Goal: Task Accomplishment & Management: Manage account settings

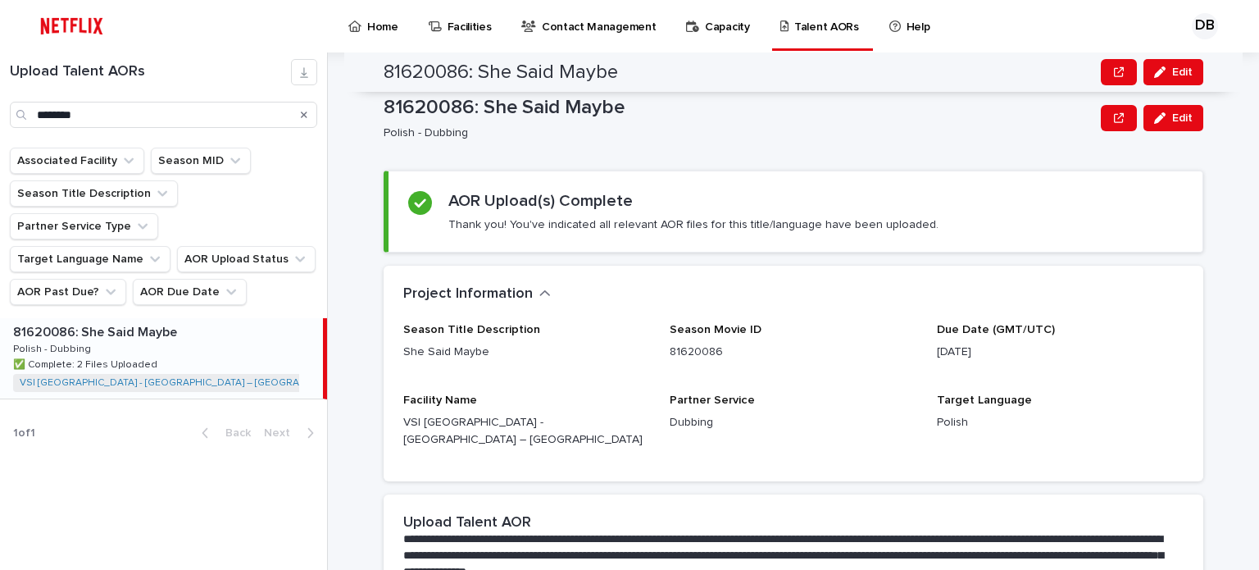
scroll to position [355, 0]
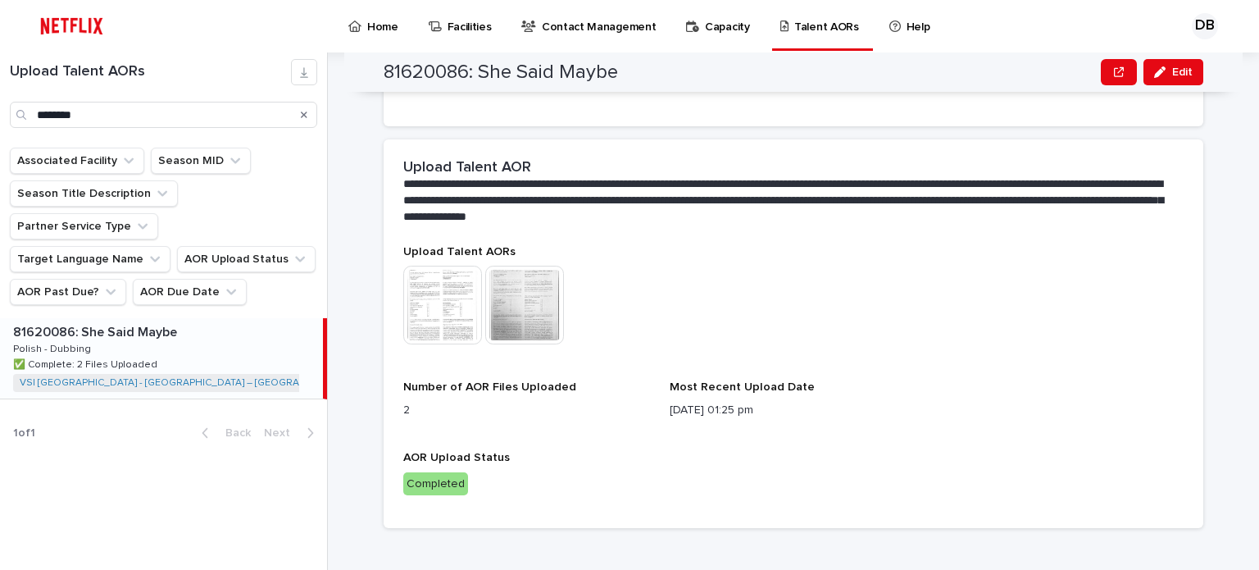
click at [305, 115] on icon "Search" at bounding box center [304, 114] width 7 height 7
click at [236, 117] on input "Search" at bounding box center [163, 115] width 307 height 26
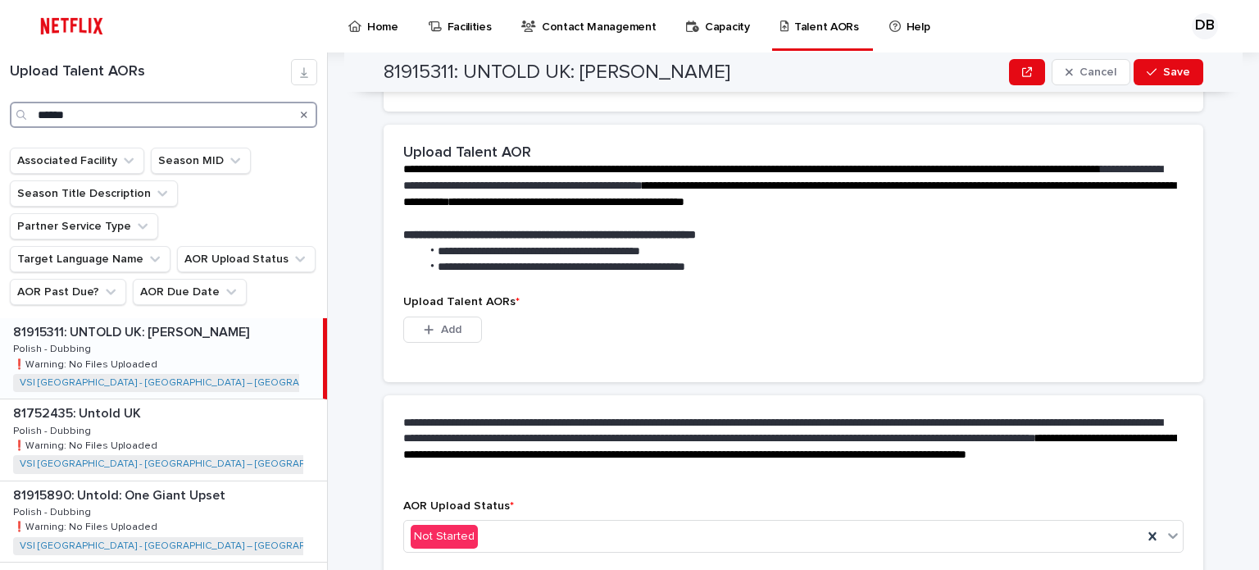
type input "******"
click at [304, 118] on icon "Search" at bounding box center [304, 115] width 7 height 10
click at [273, 117] on input "Search" at bounding box center [163, 115] width 307 height 26
type input "*"
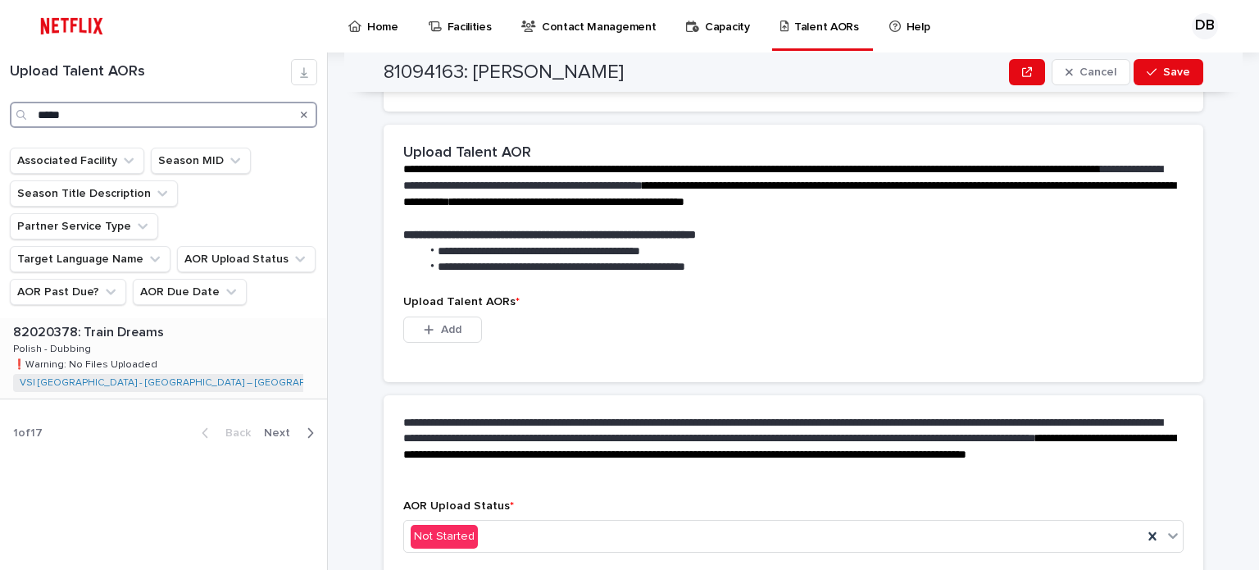
type input "*****"
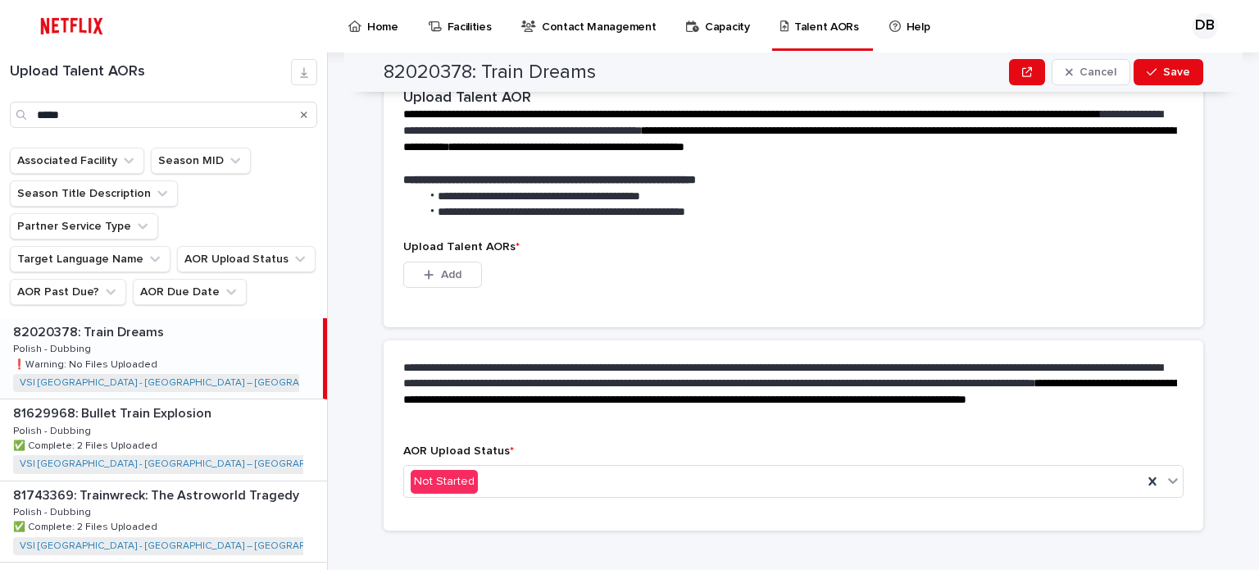
scroll to position [492, 0]
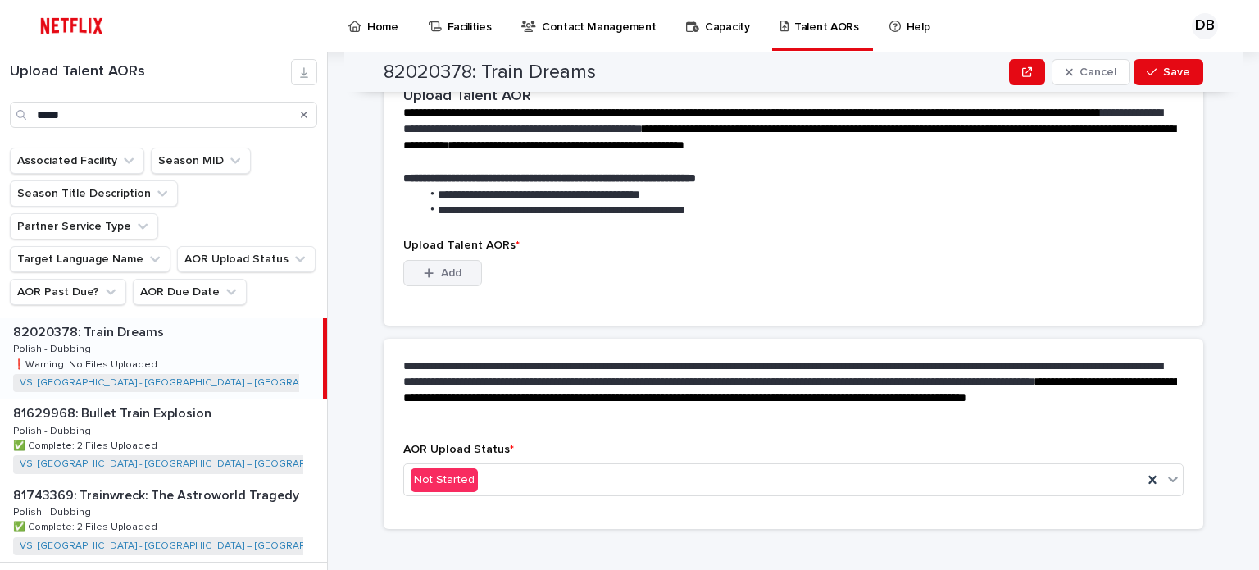
click at [448, 267] on span "Add" at bounding box center [451, 272] width 20 height 11
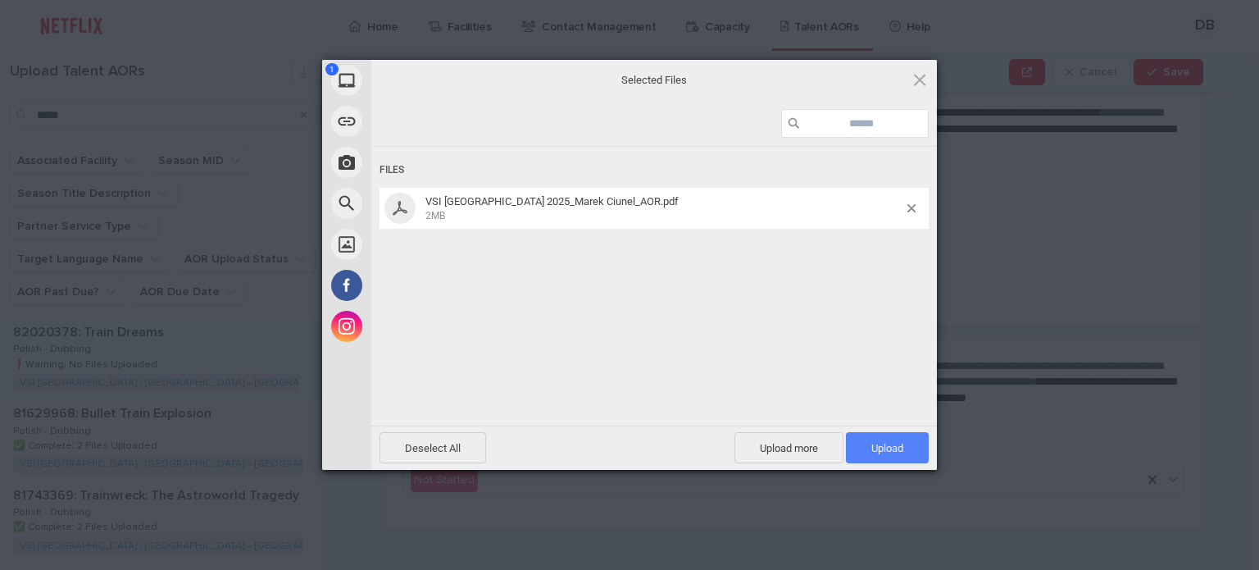
click at [892, 447] on span "Upload 1" at bounding box center [887, 448] width 32 height 12
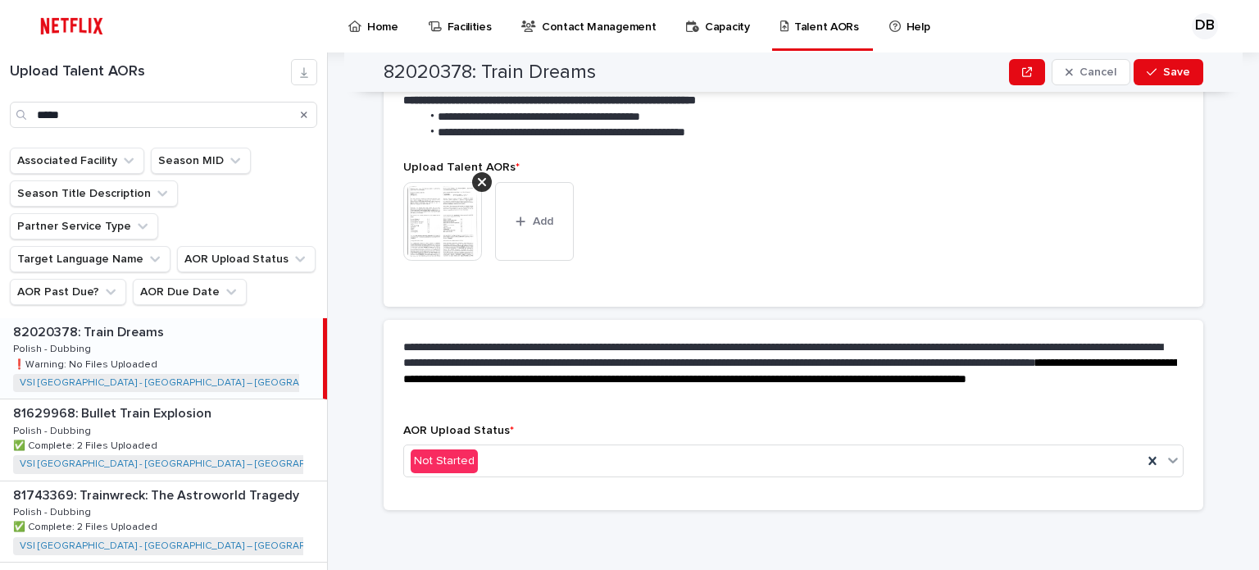
scroll to position [471, 0]
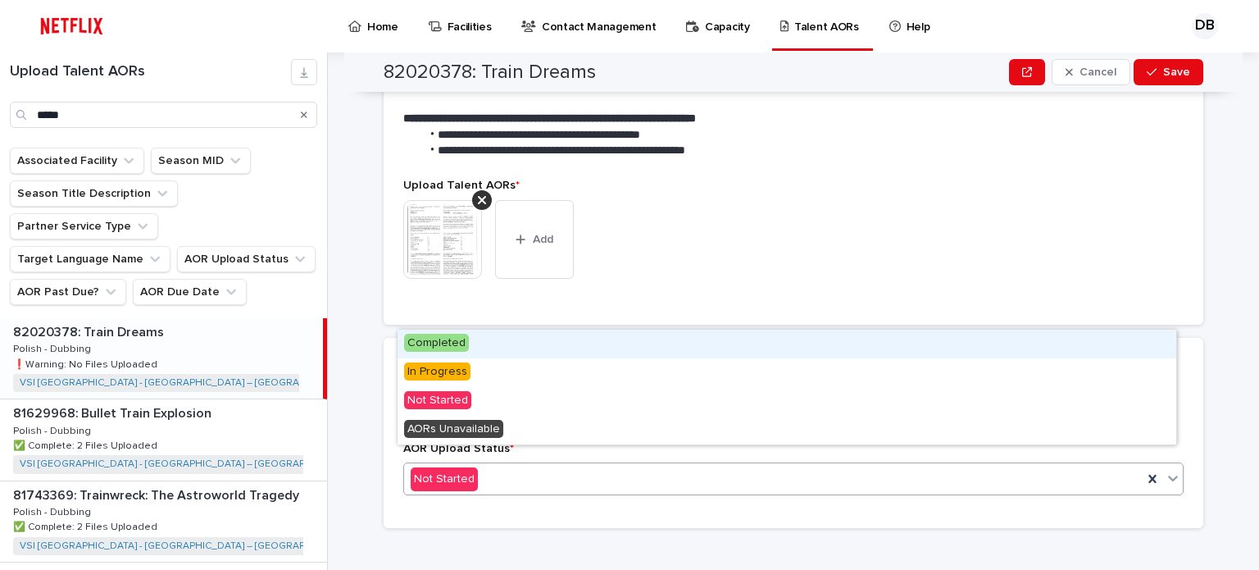
click at [510, 466] on div "Not Started" at bounding box center [773, 479] width 739 height 27
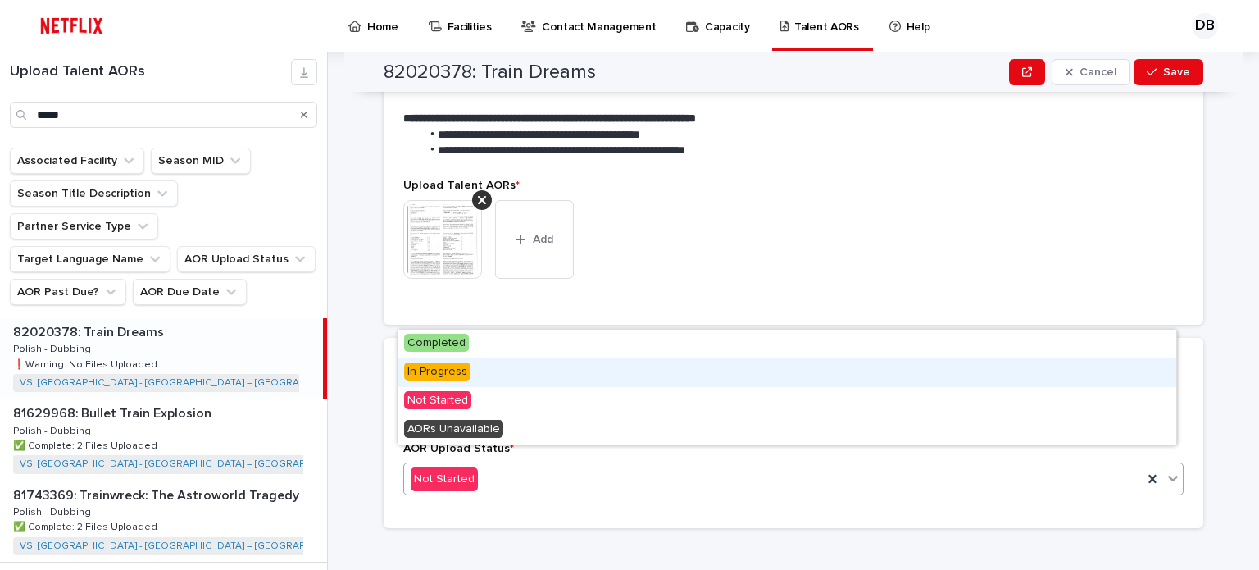
click at [475, 380] on div "In Progress" at bounding box center [787, 372] width 779 height 29
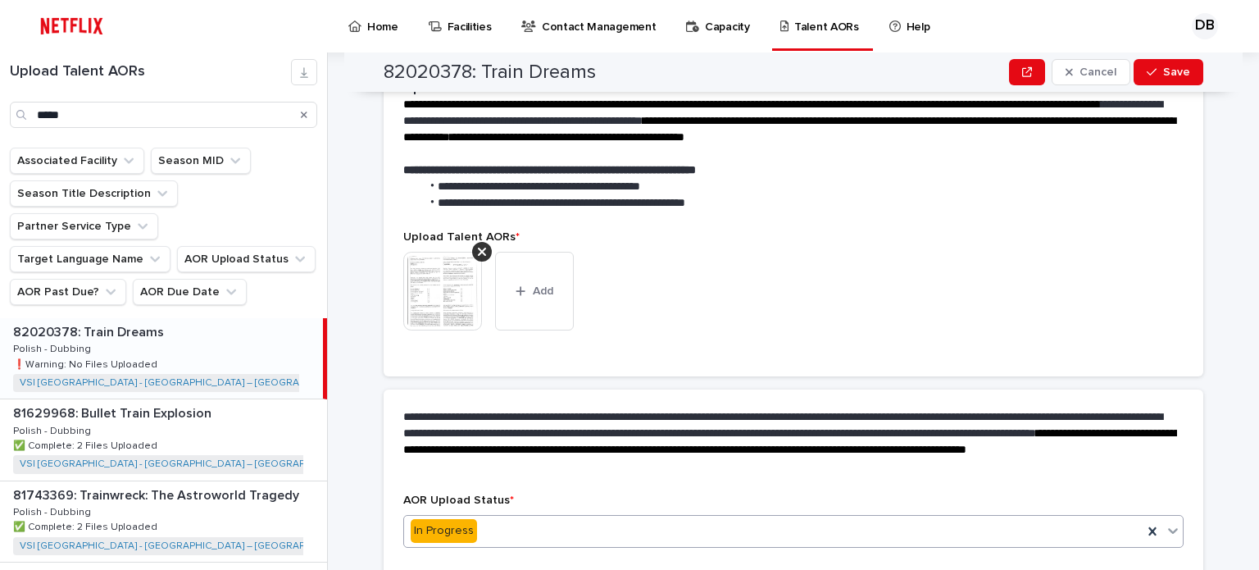
scroll to position [518, 0]
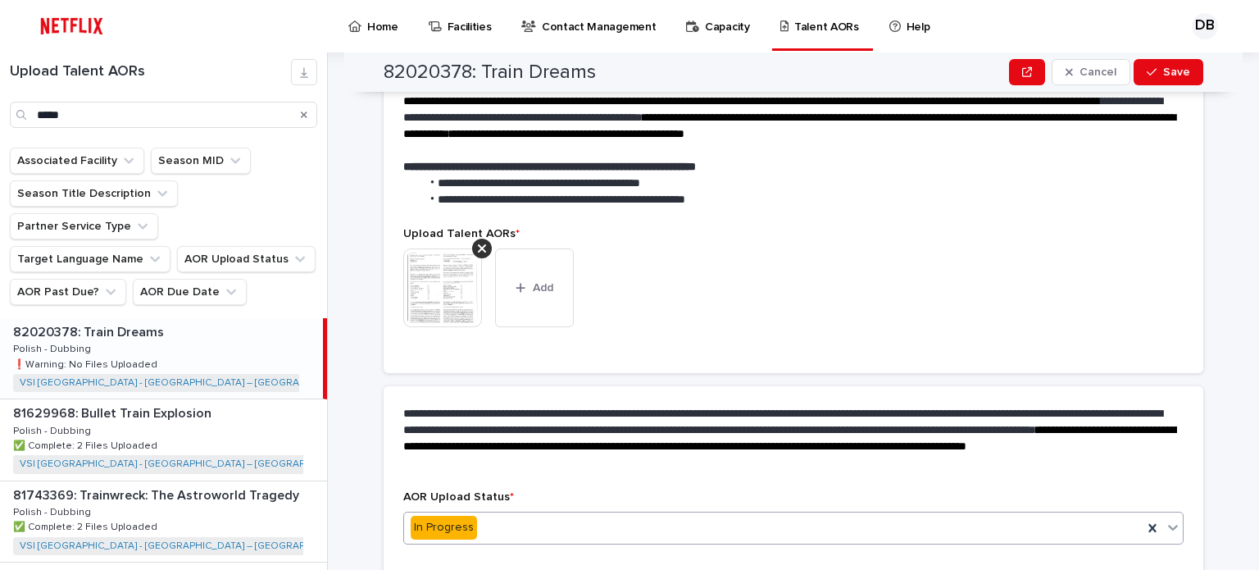
click at [439, 279] on img at bounding box center [442, 287] width 79 height 79
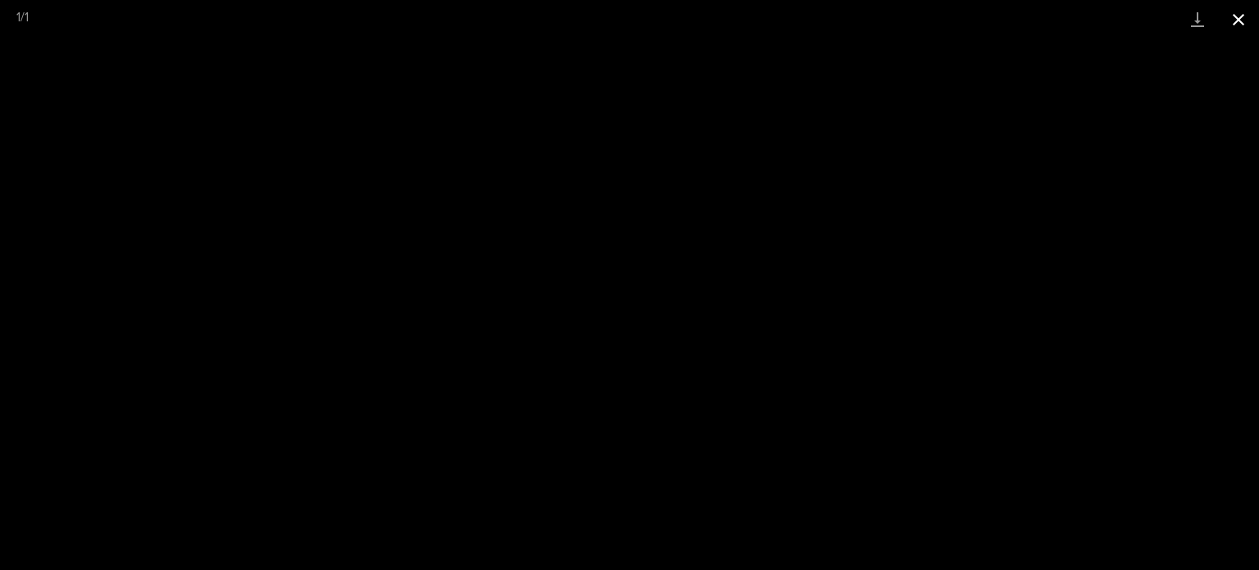
click at [1235, 28] on button "Close gallery" at bounding box center [1238, 19] width 41 height 39
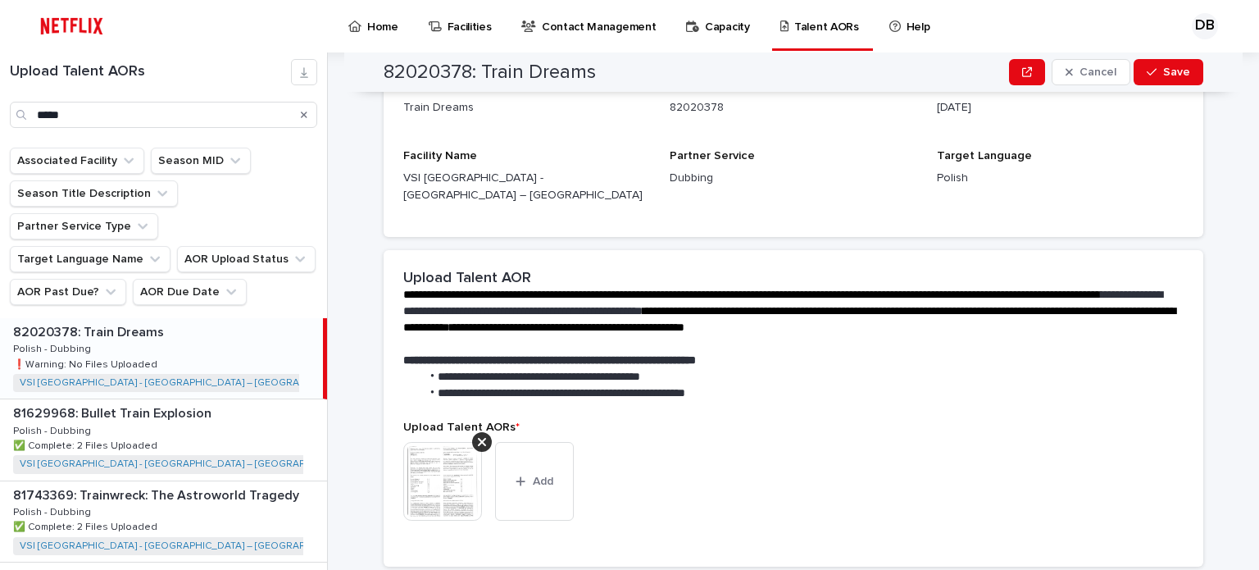
scroll to position [0, 0]
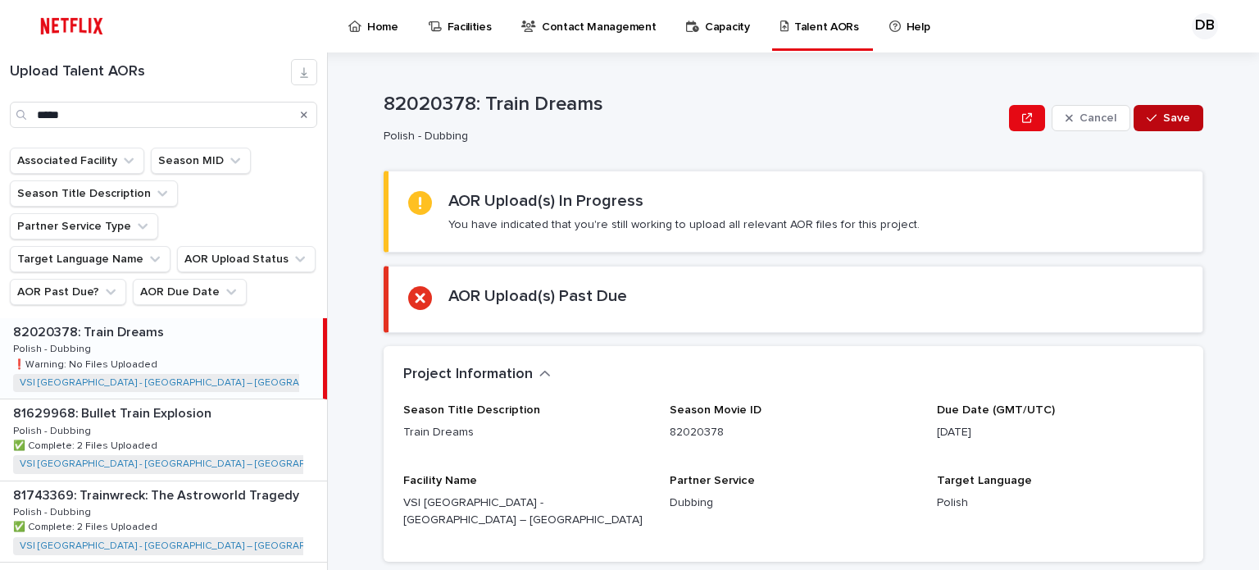
click at [1175, 118] on span "Save" at bounding box center [1176, 117] width 27 height 11
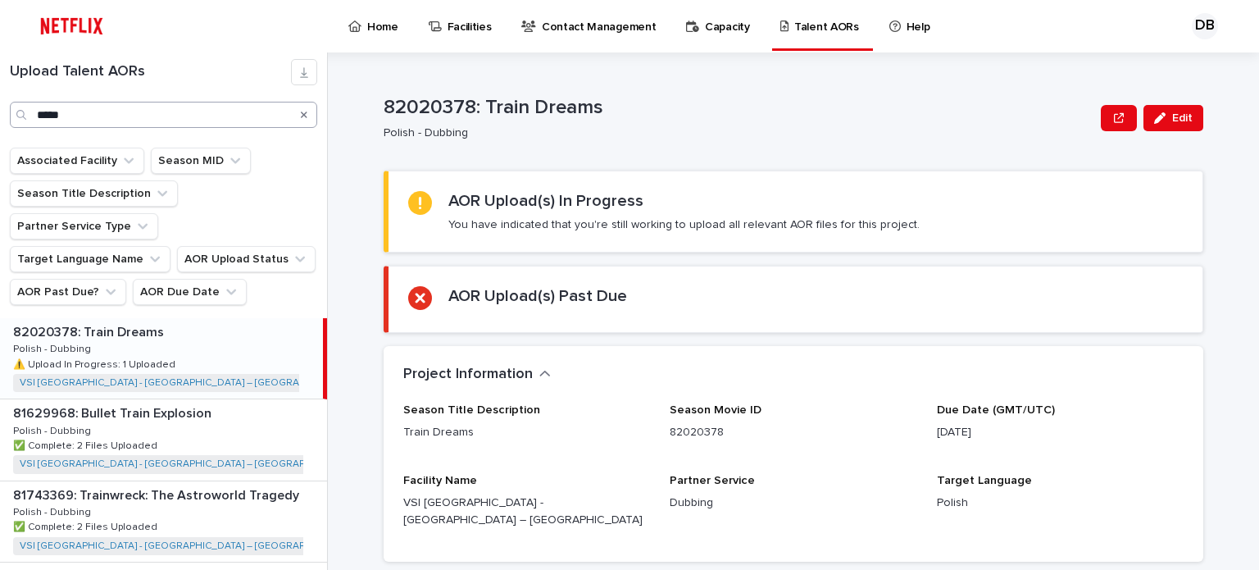
click at [304, 114] on icon "Search" at bounding box center [304, 114] width 7 height 7
click at [277, 111] on input "*****" at bounding box center [163, 115] width 307 height 26
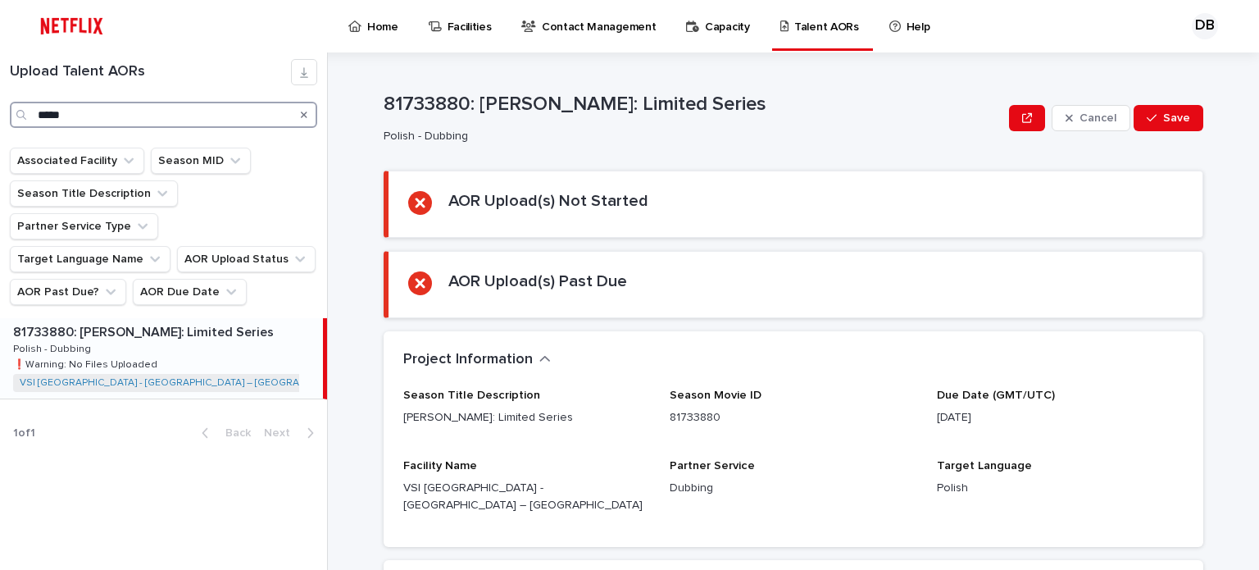
type input "*****"
click at [214, 325] on p at bounding box center [164, 333] width 303 height 16
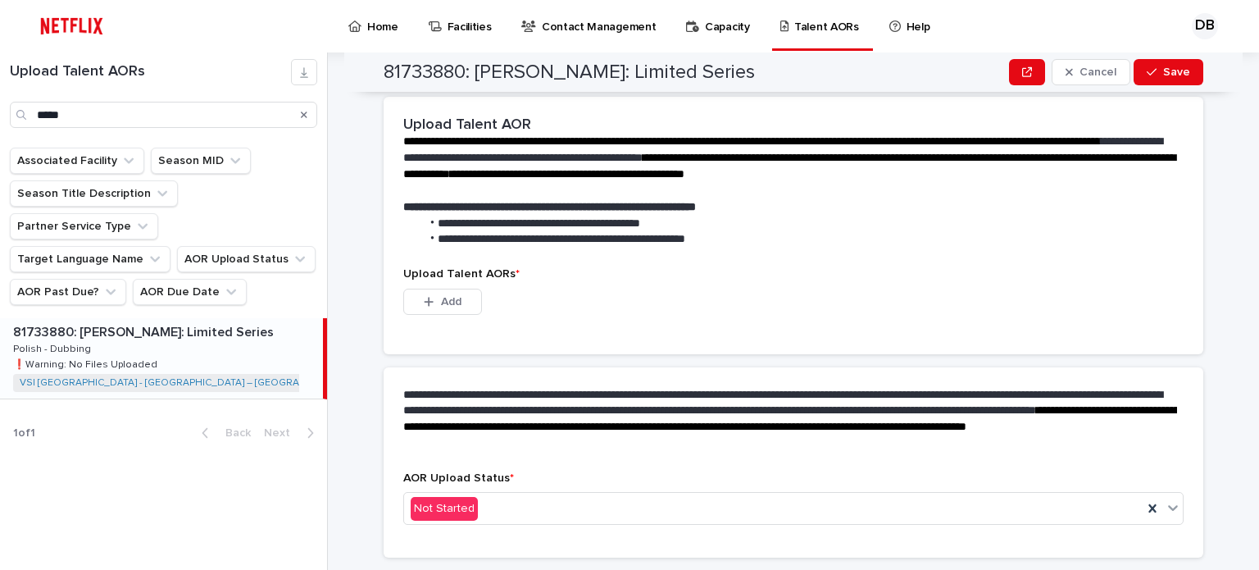
scroll to position [492, 0]
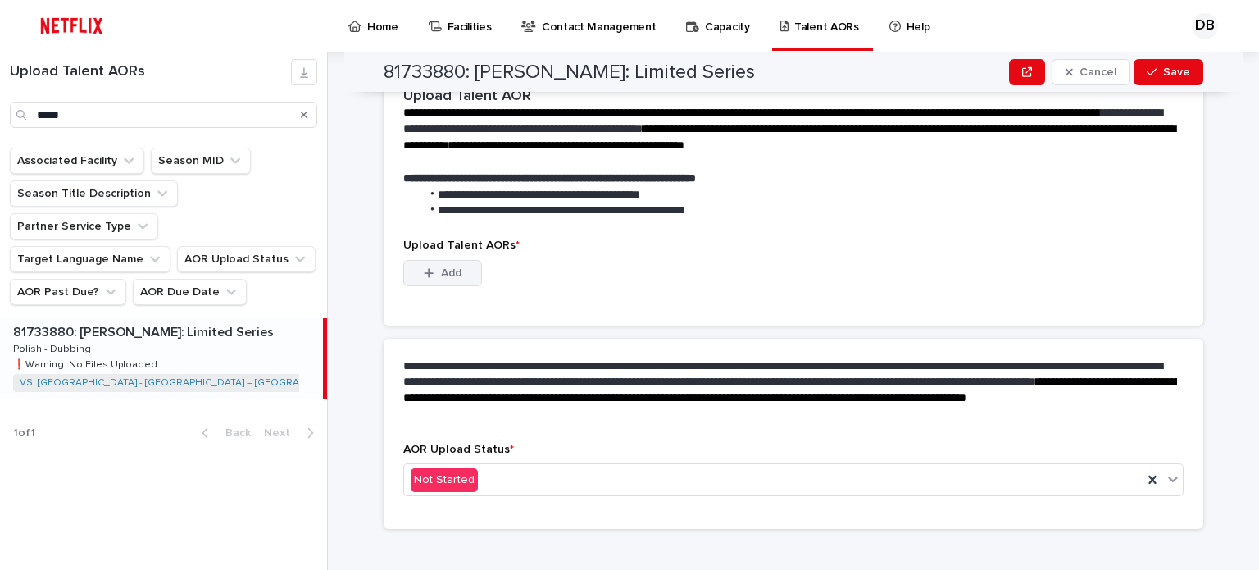
click at [424, 267] on icon "button" at bounding box center [429, 272] width 10 height 11
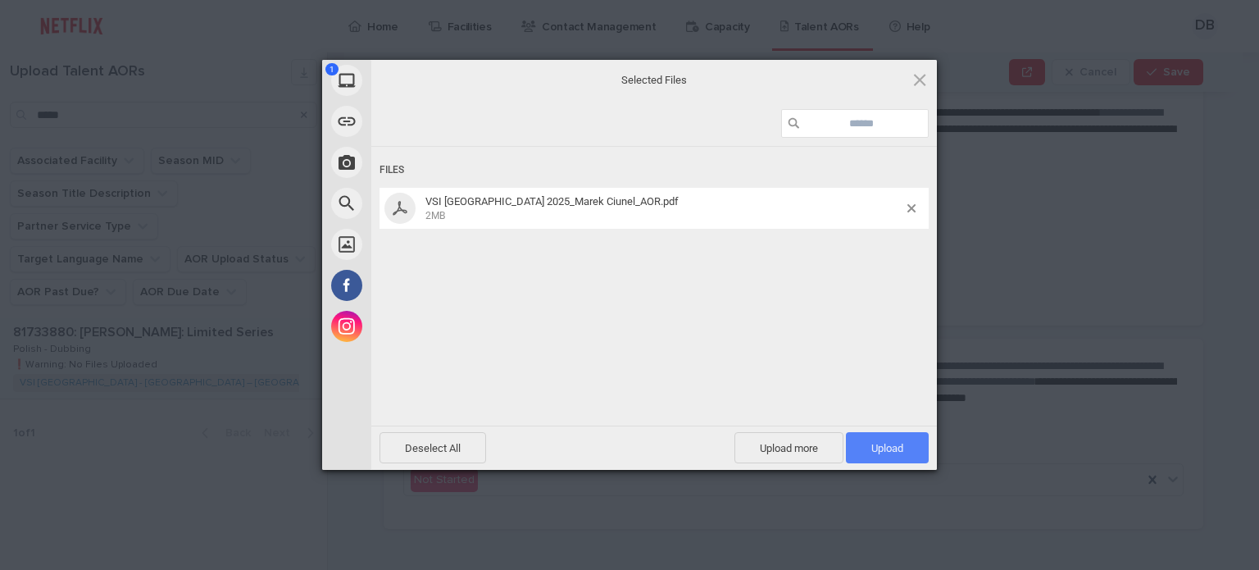
click at [919, 454] on span "Upload 1" at bounding box center [887, 447] width 83 height 31
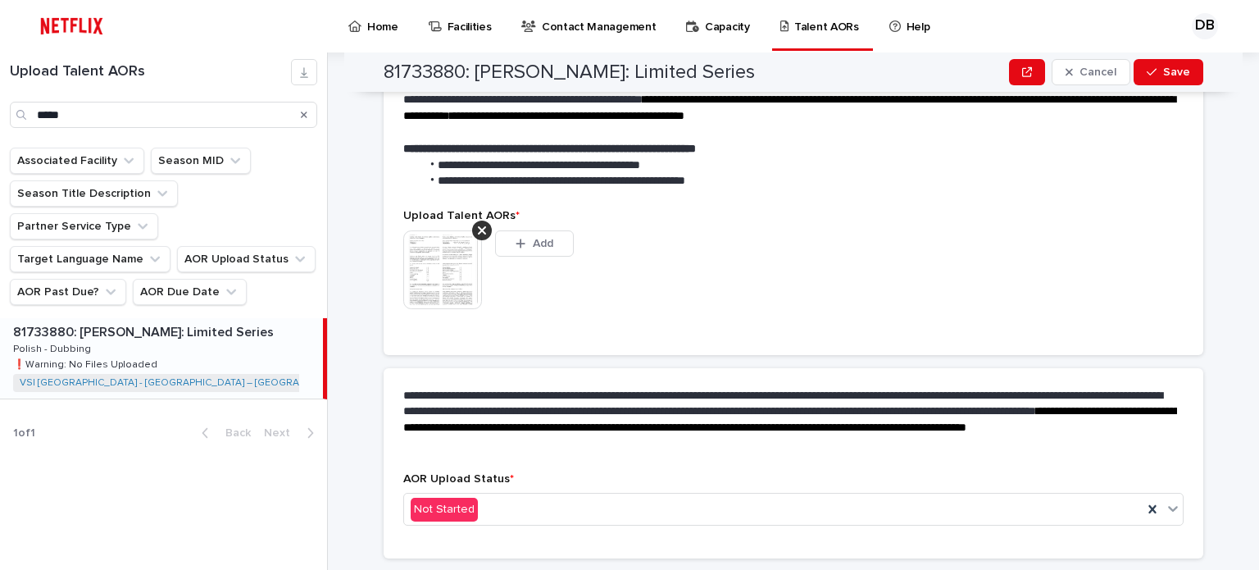
scroll to position [471, 0]
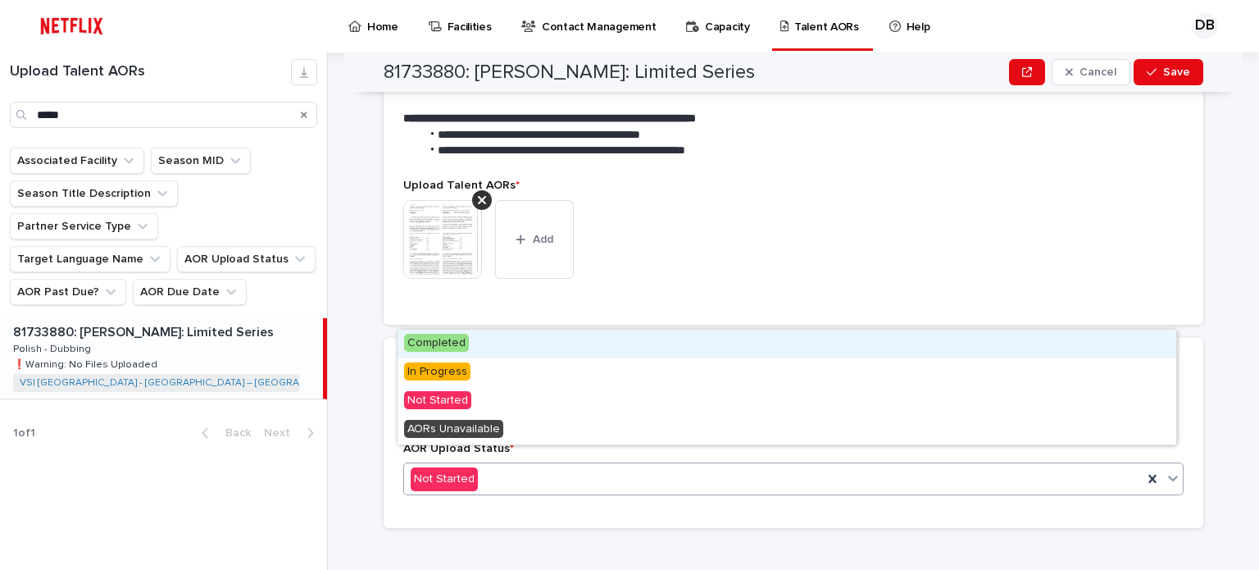
click at [585, 473] on div "Not Started" at bounding box center [773, 479] width 739 height 27
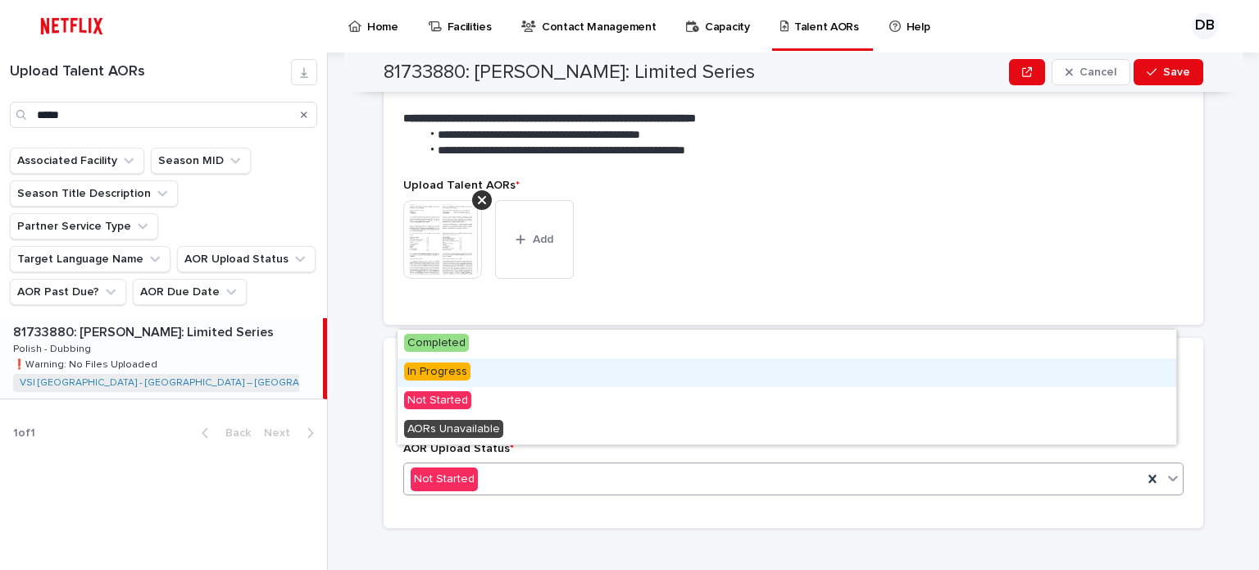
click at [439, 376] on span "In Progress" at bounding box center [437, 371] width 66 height 18
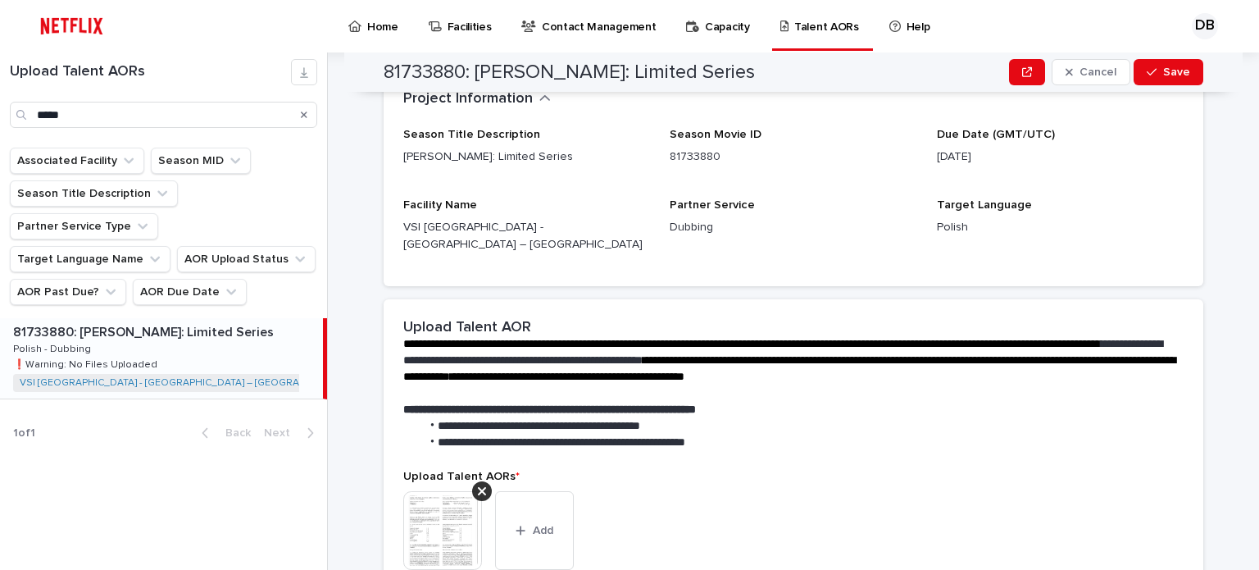
scroll to position [272, 0]
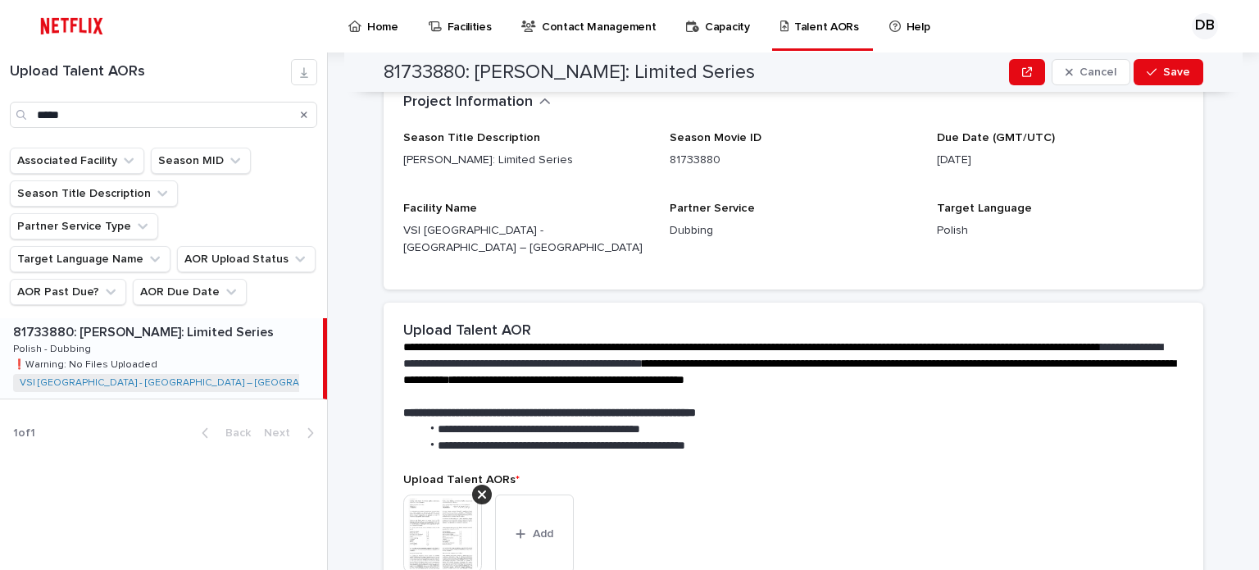
click at [449, 501] on img at bounding box center [442, 533] width 79 height 79
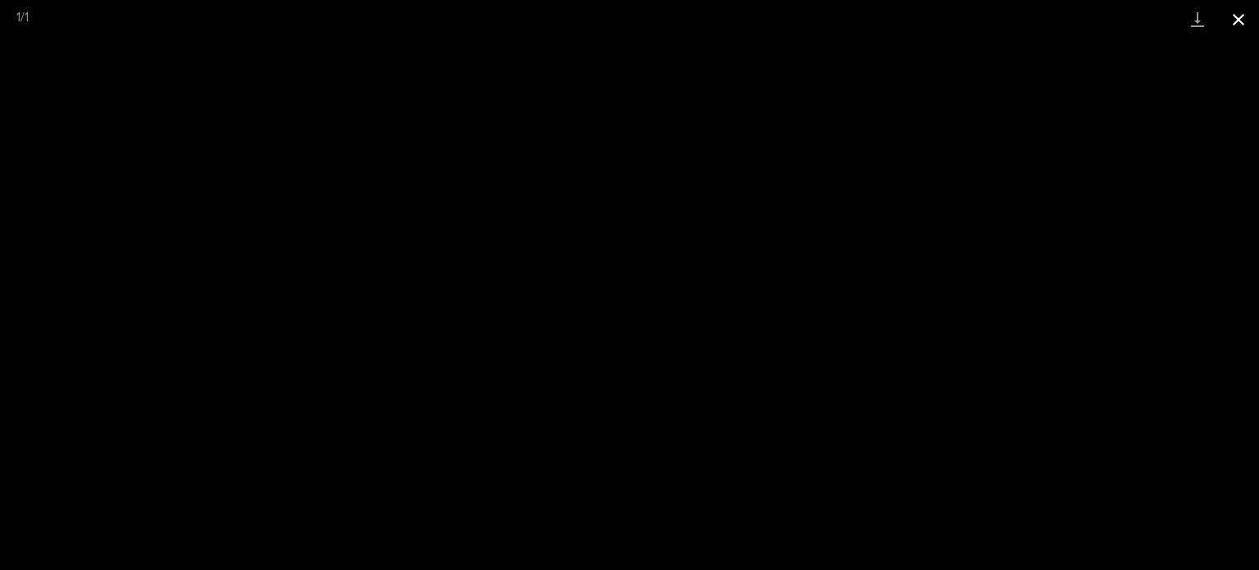
click at [1241, 25] on button "Close gallery" at bounding box center [1238, 19] width 41 height 39
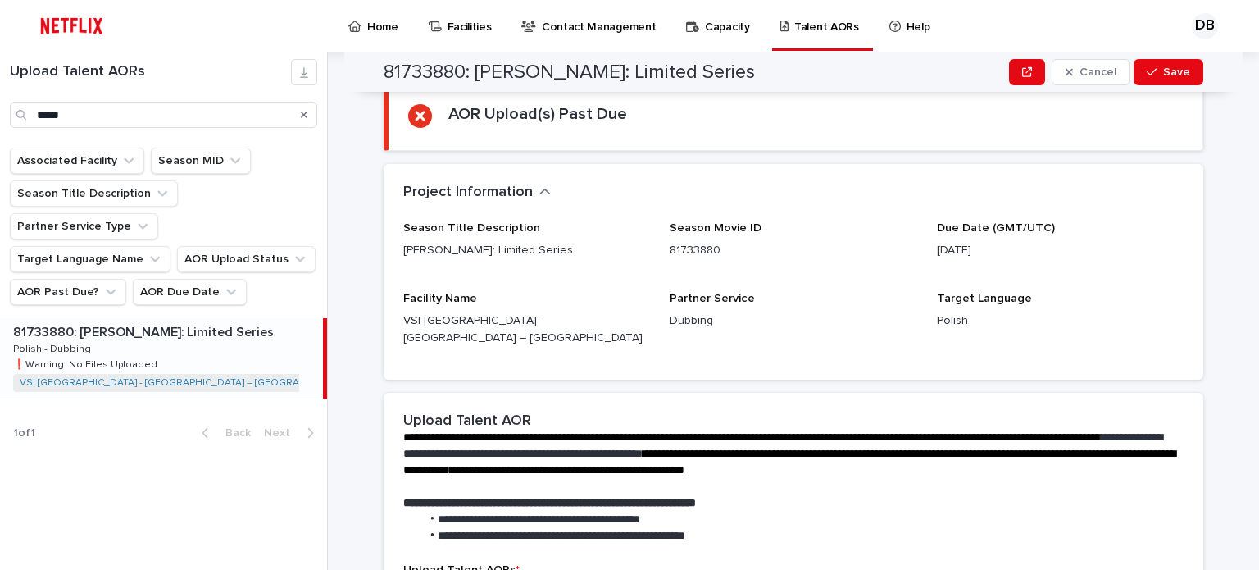
scroll to position [0, 0]
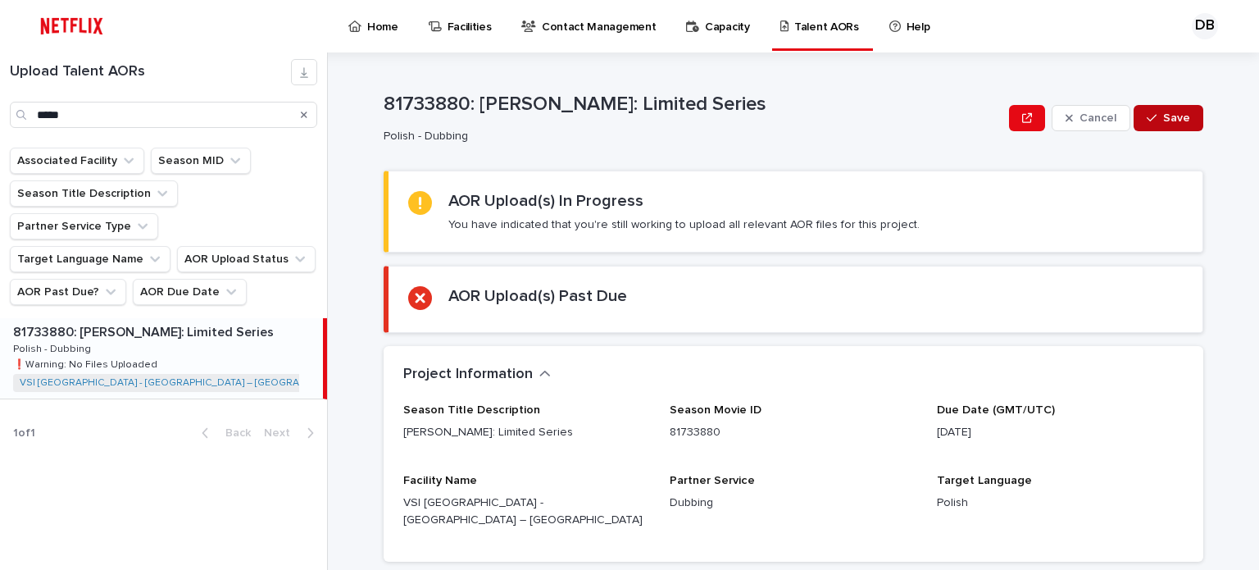
click at [1174, 122] on span "Save" at bounding box center [1176, 117] width 27 height 11
